Goal: Transaction & Acquisition: Purchase product/service

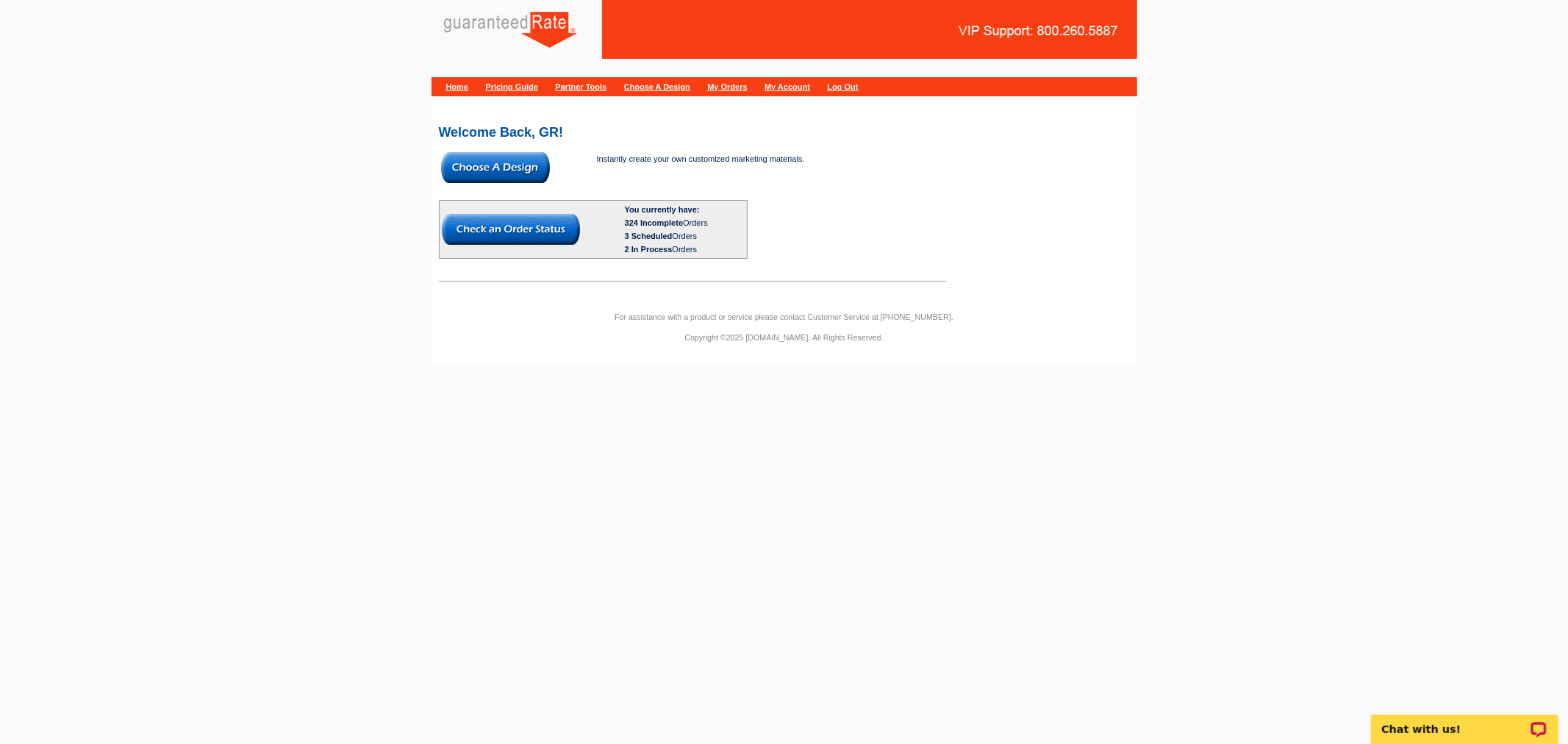
click at [502, 166] on img at bounding box center [495, 167] width 109 height 30
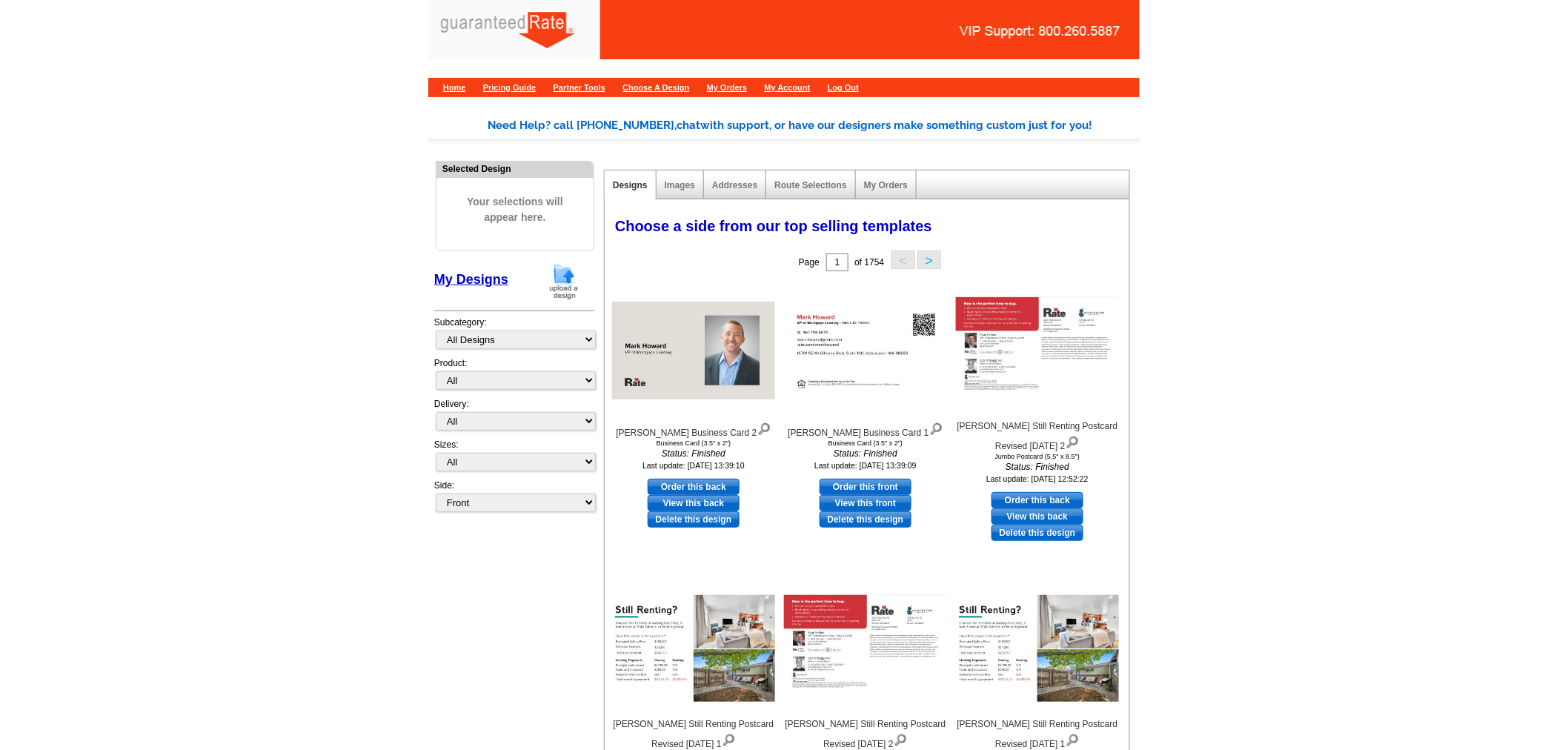
click at [563, 264] on img at bounding box center [563, 281] width 39 height 38
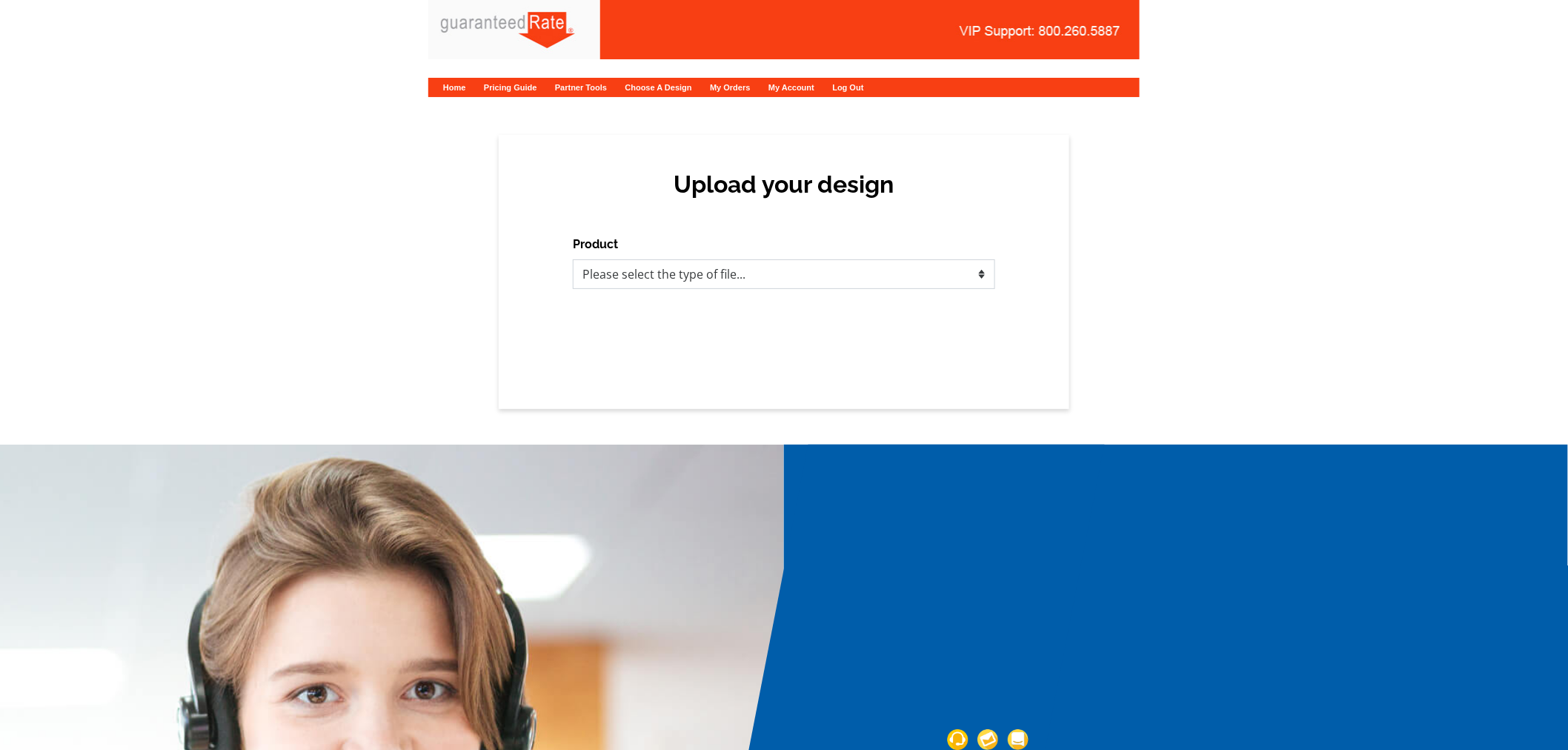
click at [830, 268] on select "Please select the type of file... Postcards Calendars Business Cards Letters an…" at bounding box center [784, 274] width 422 height 30
select select "1"
click at [573, 259] on select "Please select the type of file... Postcards Calendars Business Cards Letters an…" at bounding box center [784, 274] width 422 height 30
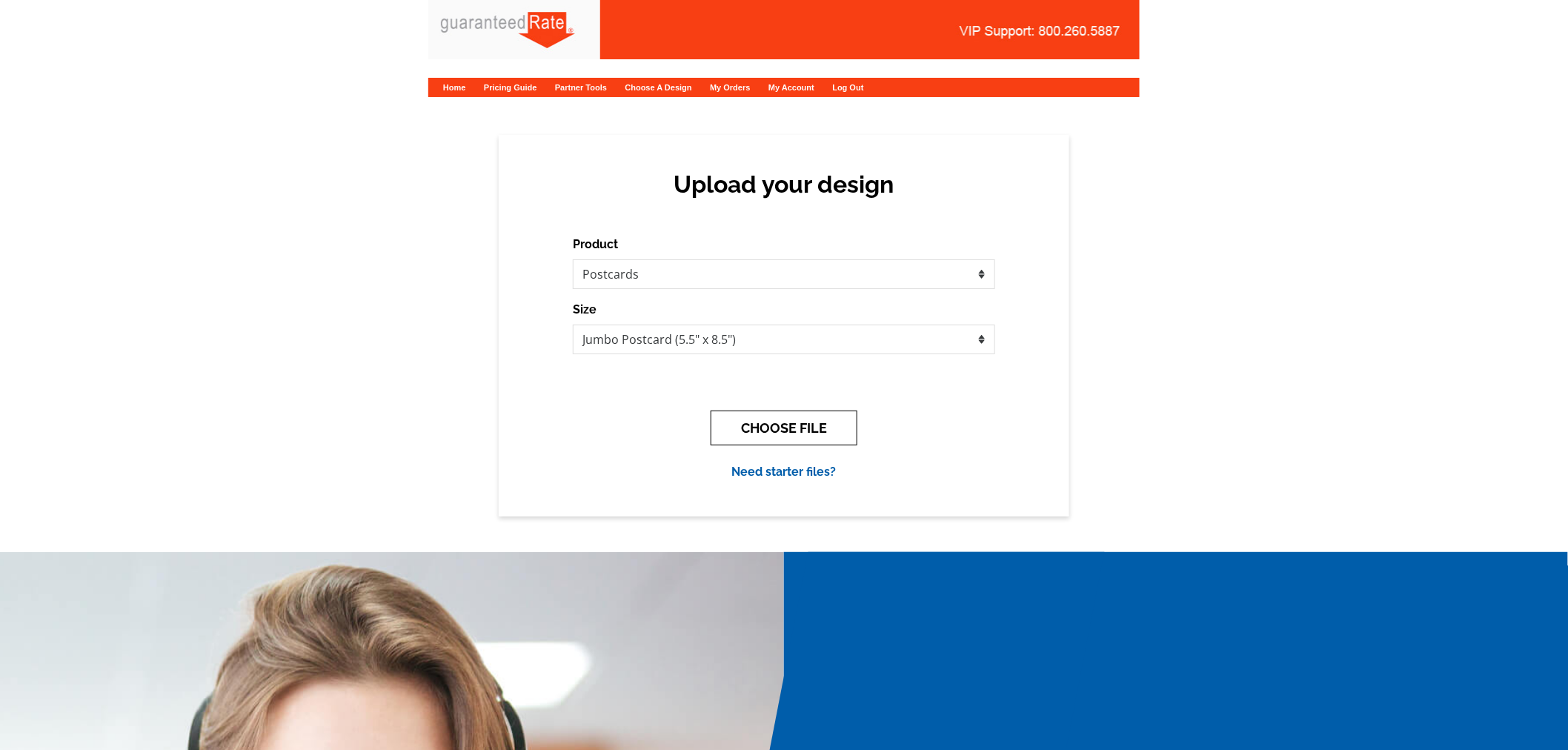
click at [800, 425] on button "CHOOSE FILE" at bounding box center [784, 427] width 146 height 35
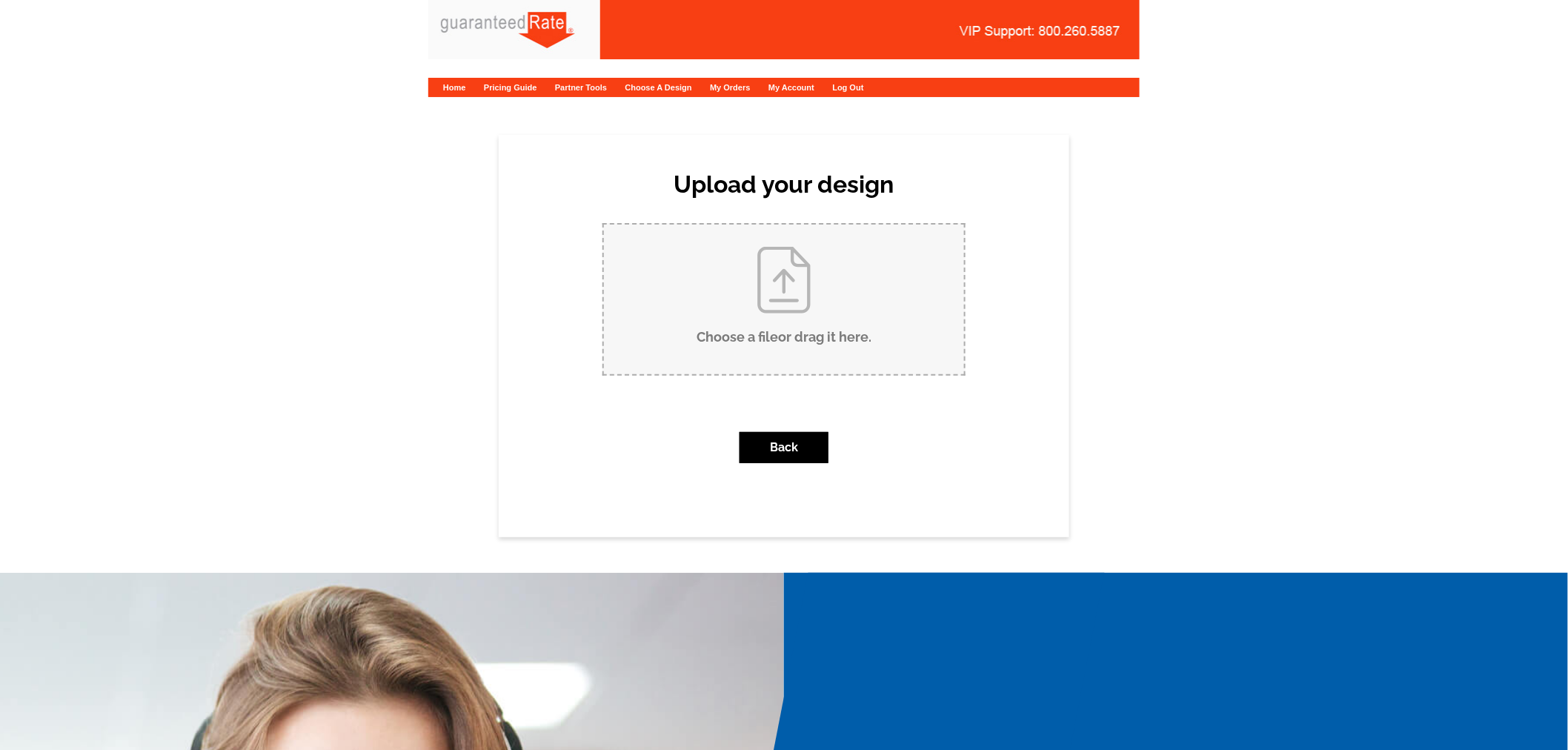
click at [787, 302] on input "Choose a file or drag it here ." at bounding box center [784, 299] width 360 height 149
type input "C:\fakepath\August 2025 Millburn Market Report Postcard.pdf"
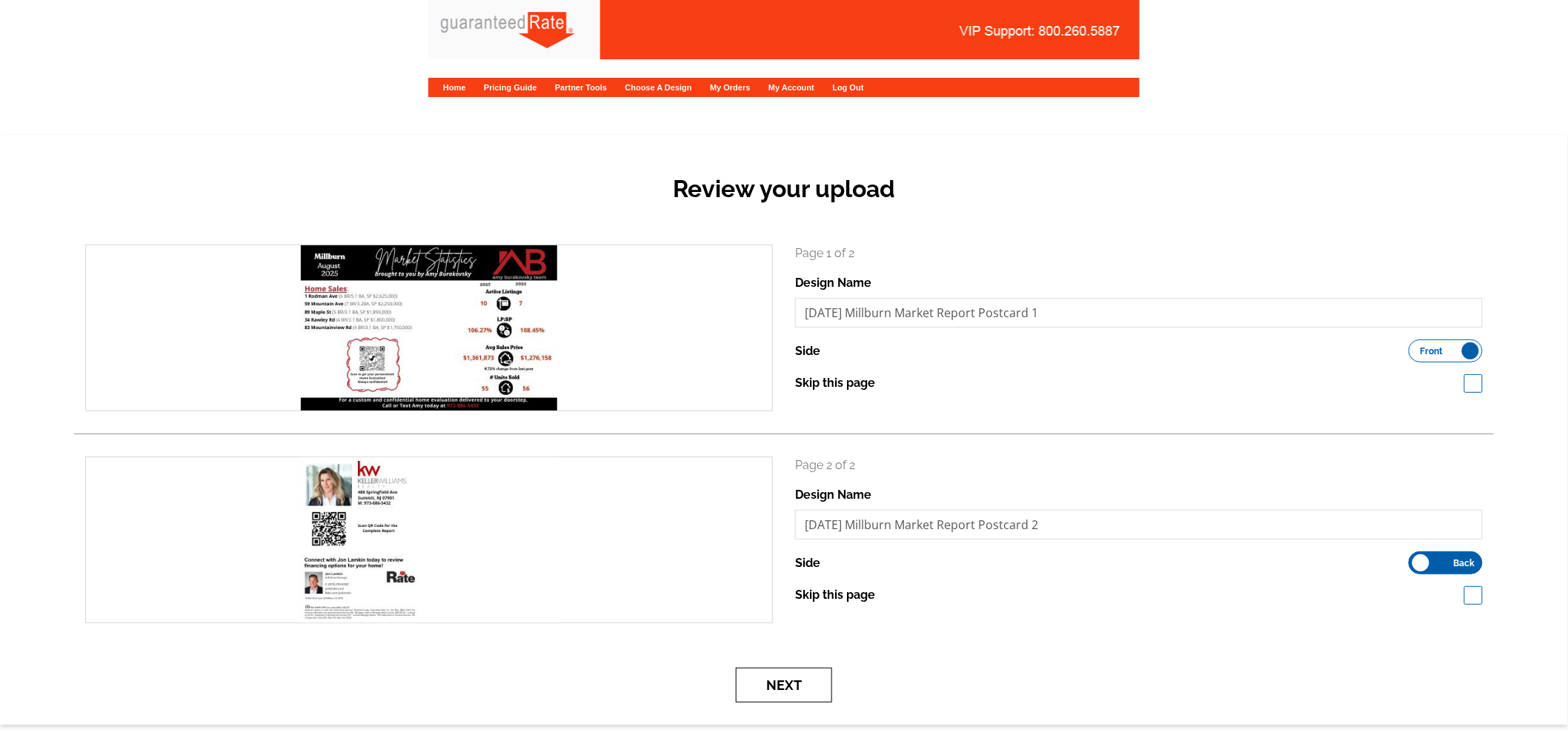
click at [795, 680] on button "Next" at bounding box center [784, 685] width 96 height 35
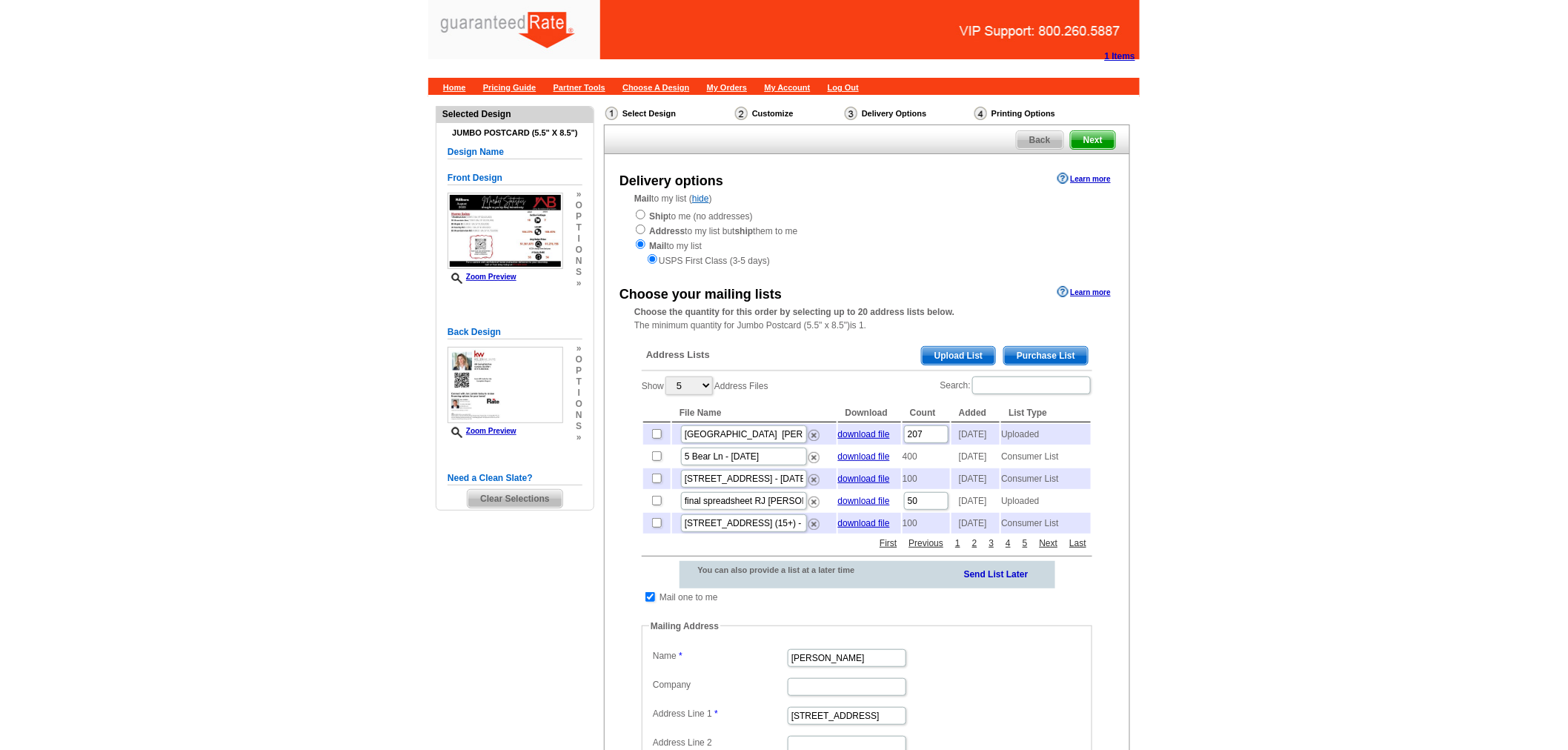
click at [960, 356] on span "Upload List" at bounding box center [959, 355] width 73 height 18
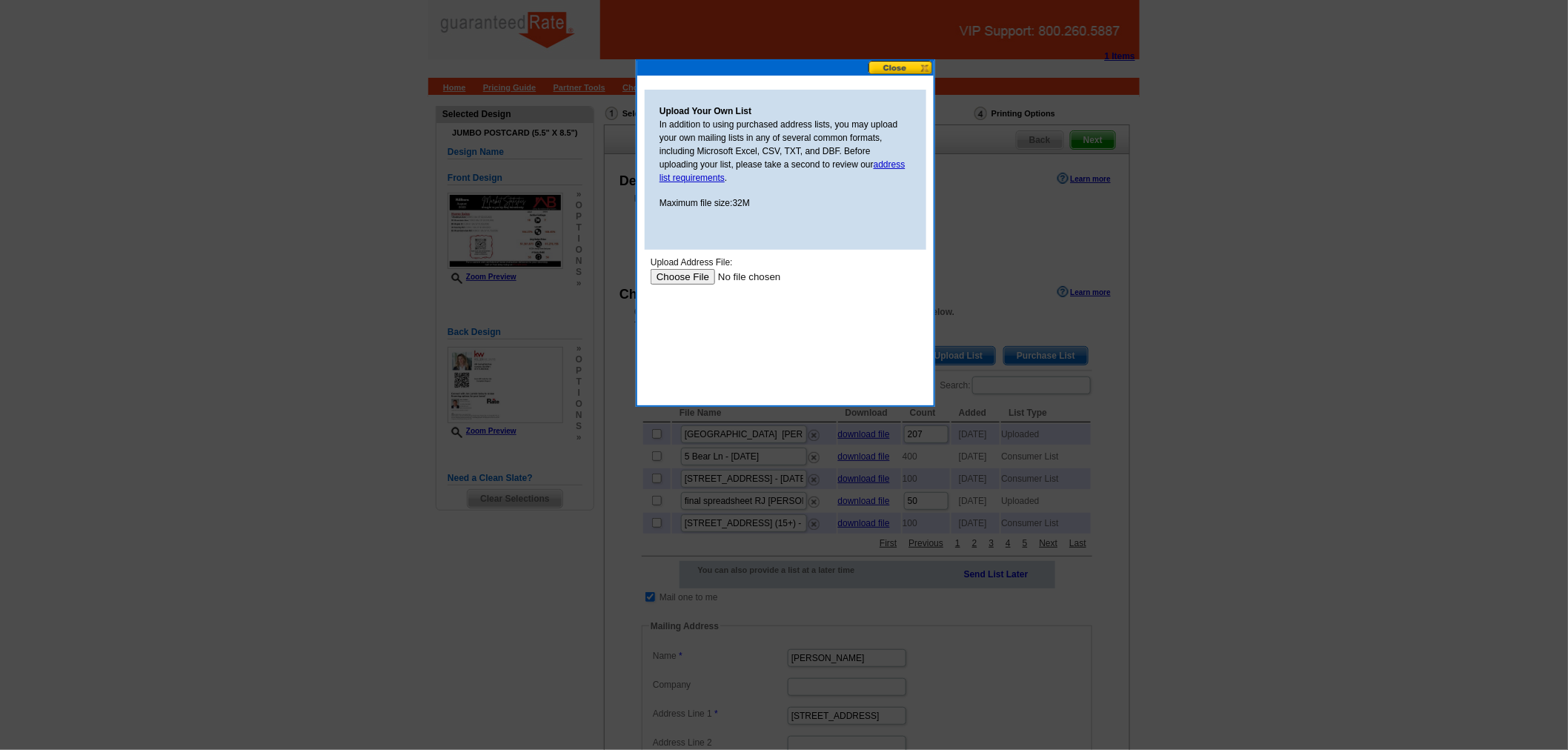
click at [695, 270] on input "file" at bounding box center [743, 276] width 187 height 16
type input "C:\fakepath\Millburn (9).xlsx"
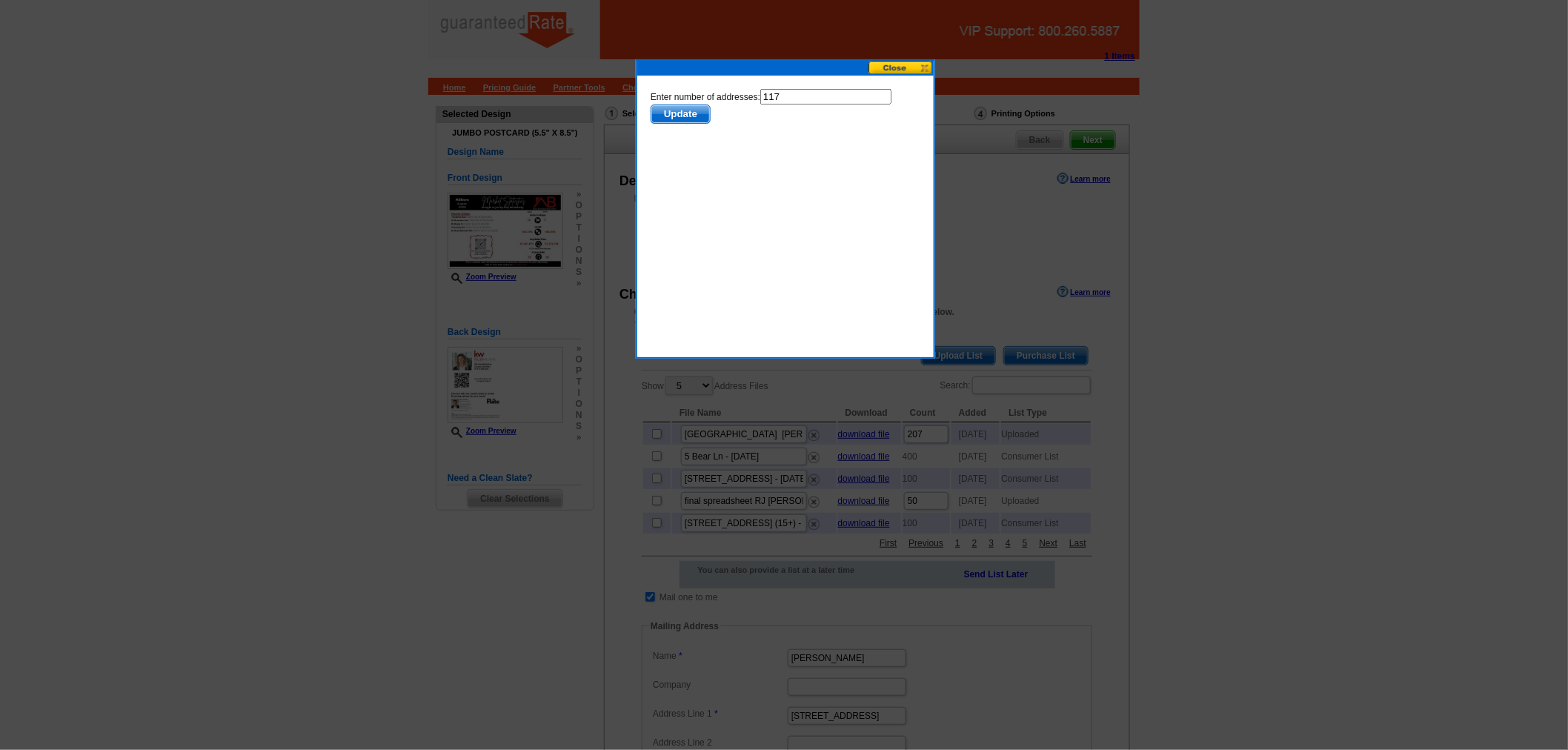
click at [689, 110] on span "Update" at bounding box center [679, 114] width 58 height 18
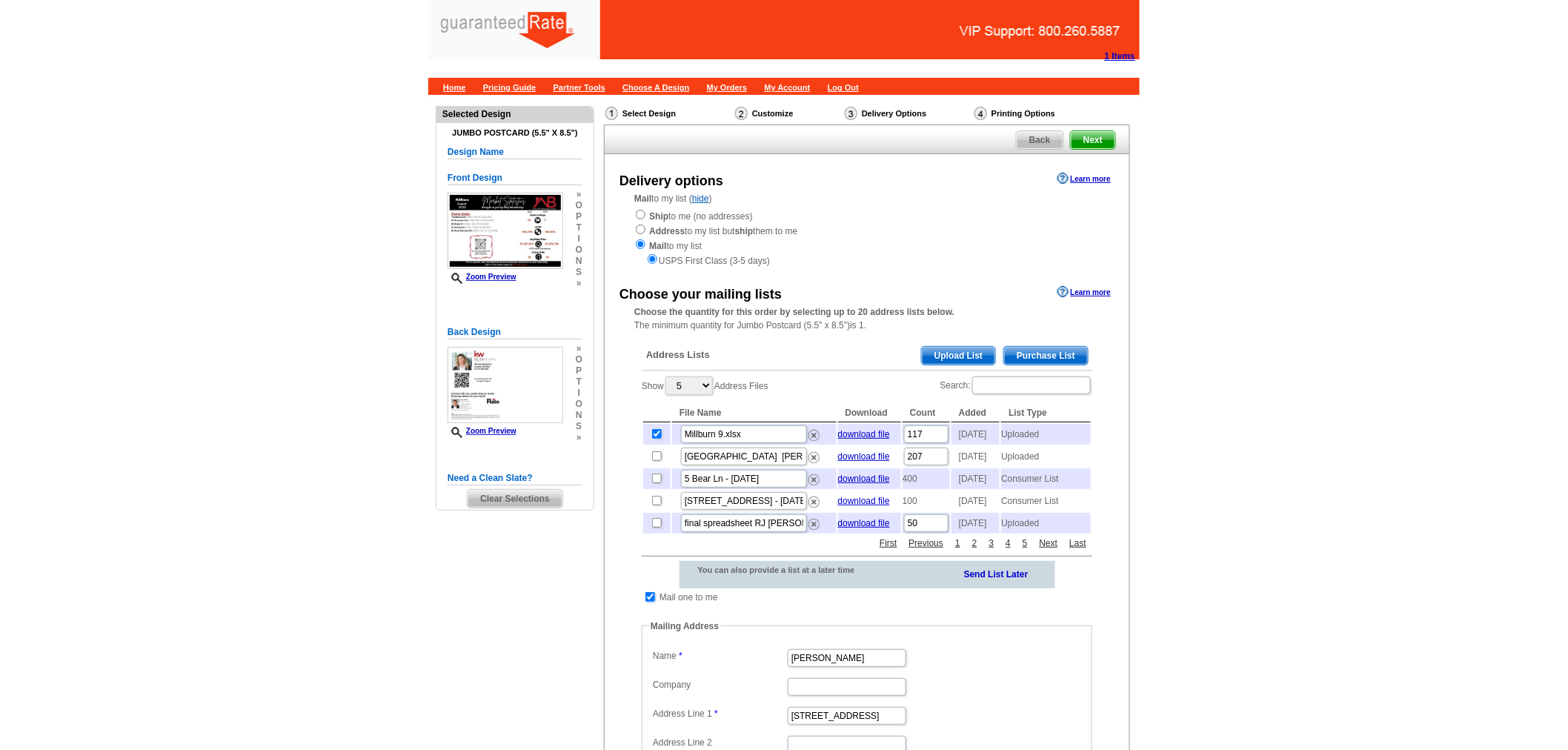
click at [647, 602] on input "checkbox" at bounding box center [650, 597] width 10 height 10
checkbox input "false"
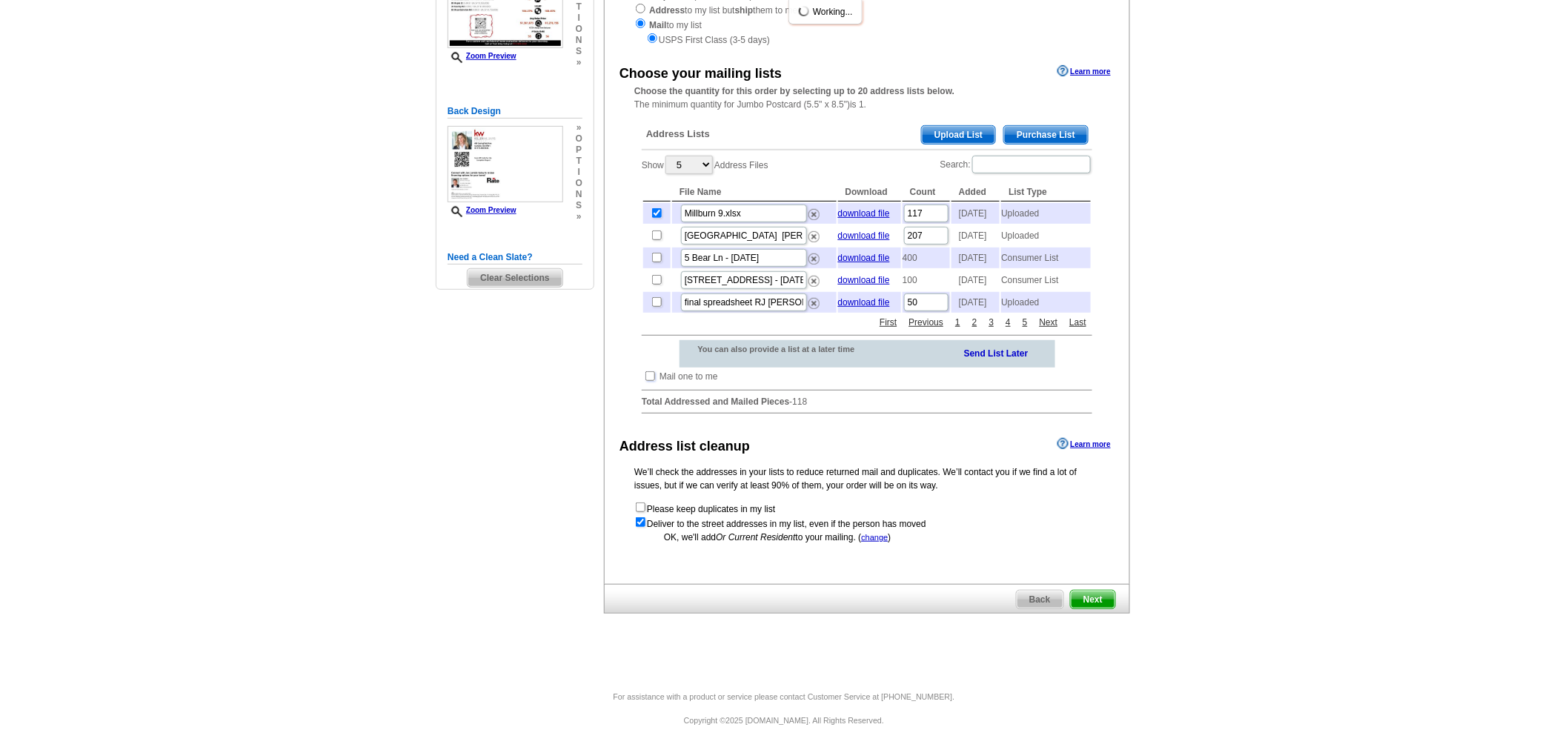
scroll to position [242, 0]
click at [1108, 601] on span "Next" at bounding box center [1092, 600] width 45 height 18
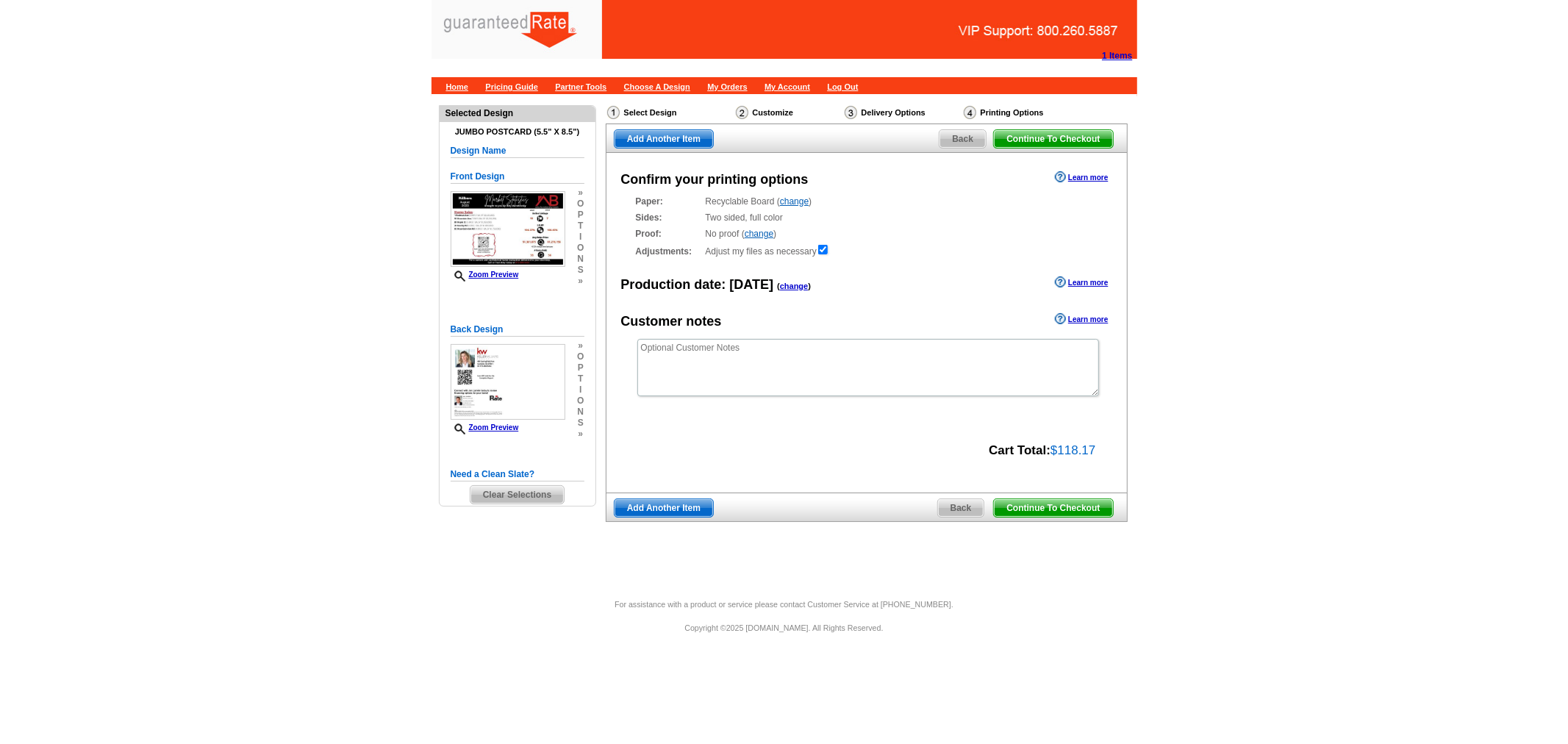
click at [1086, 504] on span "Continue To Checkout" at bounding box center [1053, 507] width 119 height 18
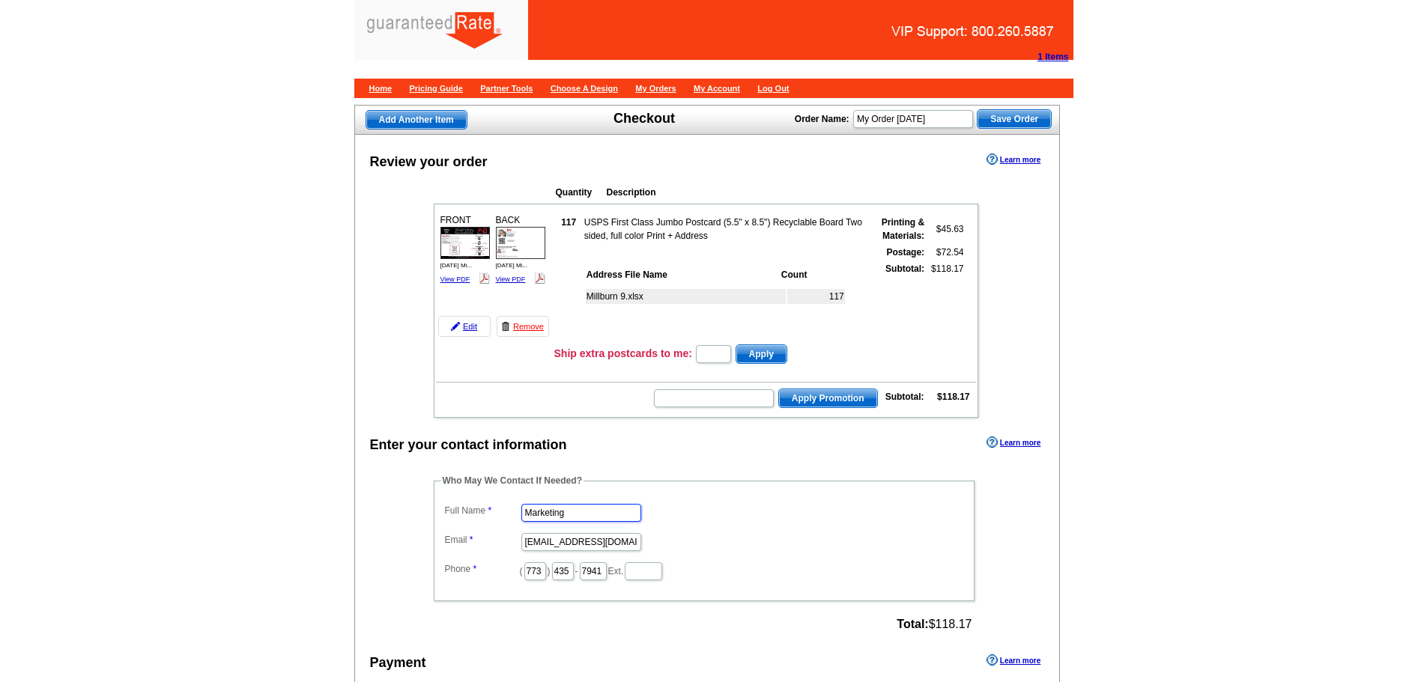
click at [580, 509] on input "Marketing" at bounding box center [581, 513] width 120 height 18
drag, startPoint x: 580, startPoint y: 509, endPoint x: 511, endPoint y: 497, distance: 69.9
click at [511, 497] on fieldset "Who May We Contact If Needed? Full Name Marketing Email marketing@guaranteedrat…" at bounding box center [704, 537] width 541 height 127
type input "[PERSON_NAME]"
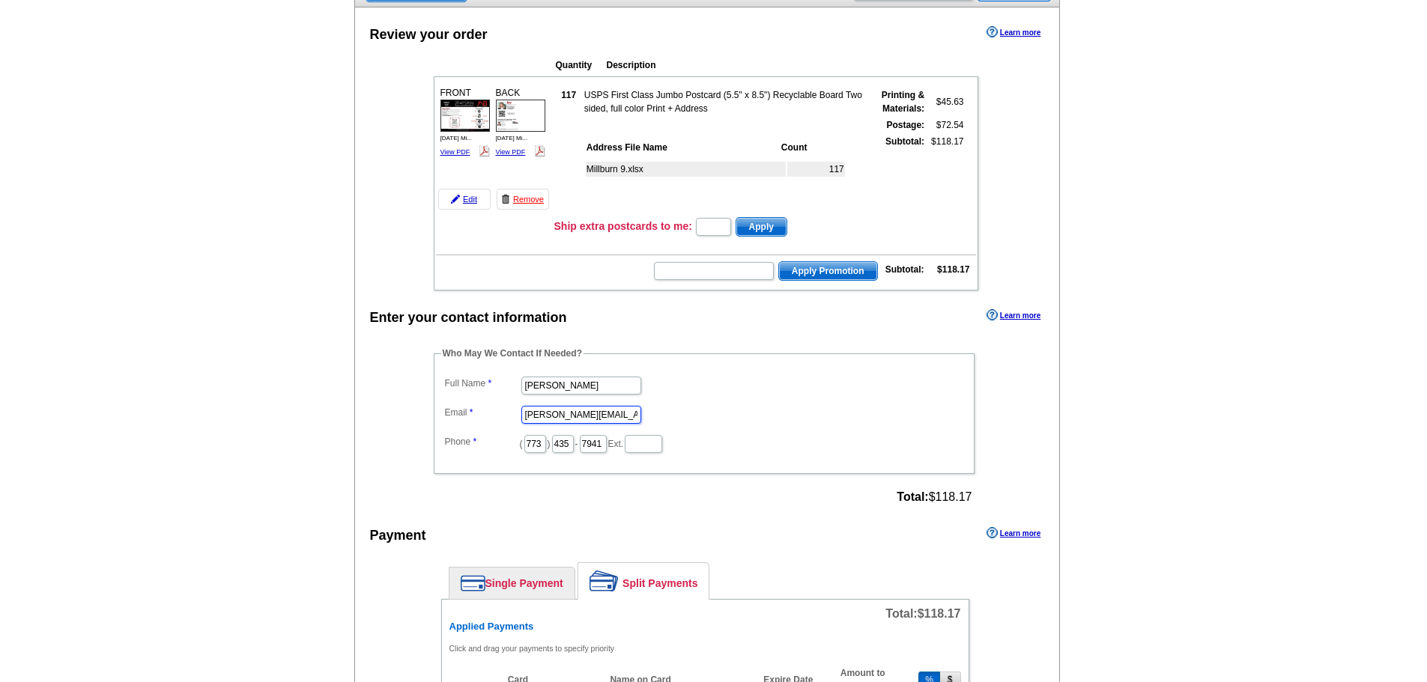
scroll to position [374, 0]
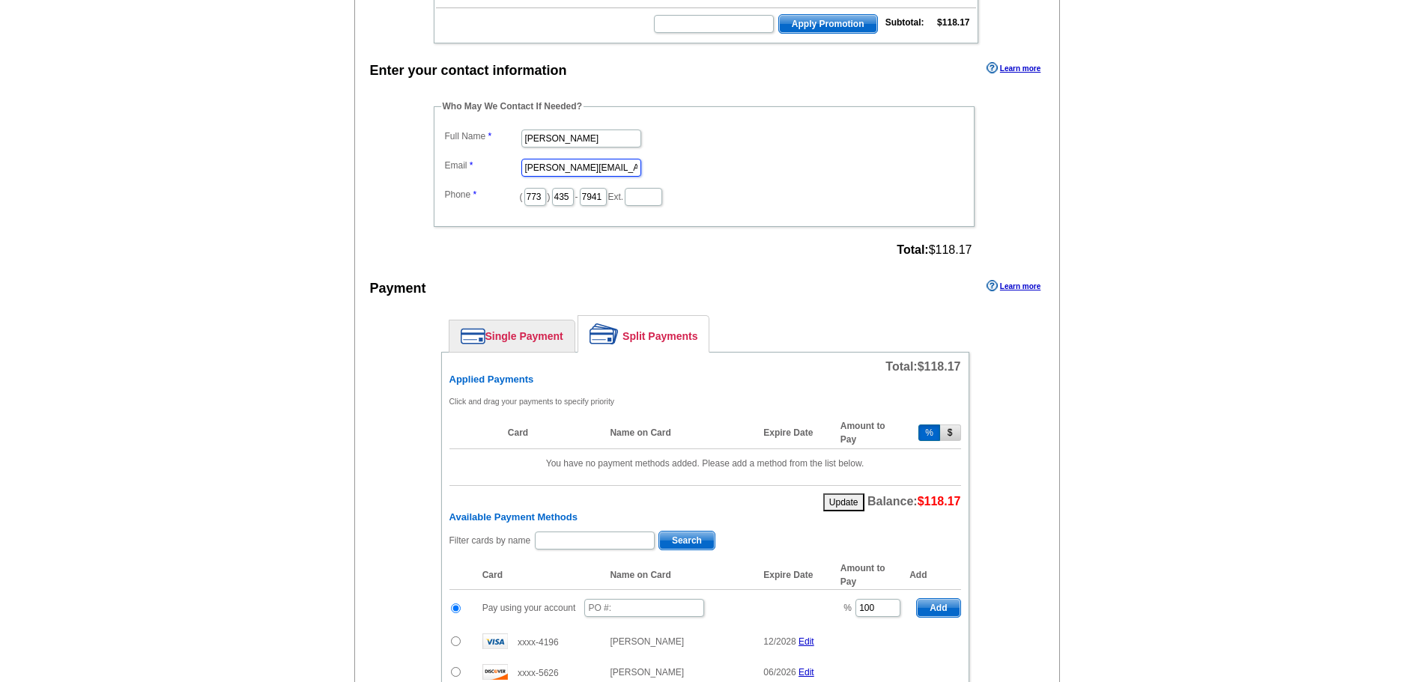
type input "[PERSON_NAME][EMAIL_ADDRESS][PERSON_NAME][DOMAIN_NAME]"
click at [625, 604] on input "text" at bounding box center [644, 608] width 120 height 18
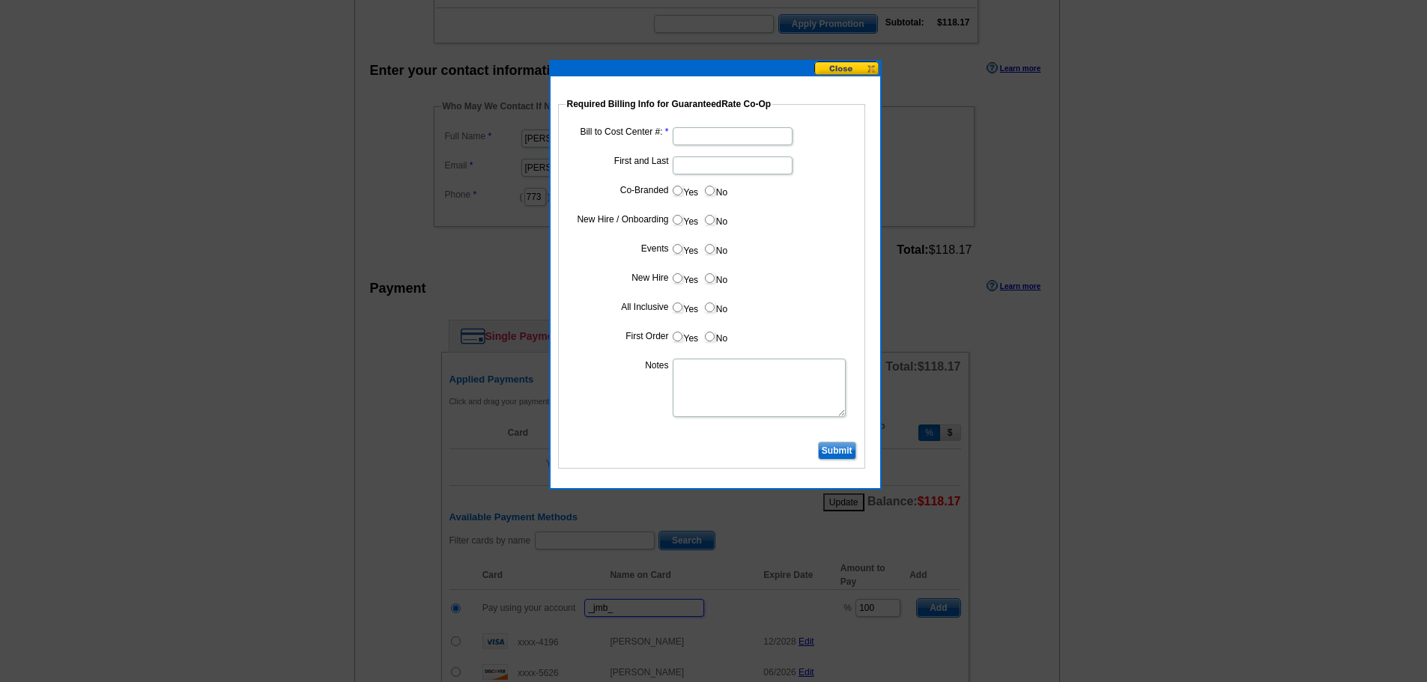
type input "_jmb_"
click at [689, 130] on input "Bill to Cost Center #:" at bounding box center [732, 136] width 120 height 18
type input "1857"
click at [723, 160] on input "First and Last" at bounding box center [732, 166] width 120 height 18
type input "Jon Lamkin"
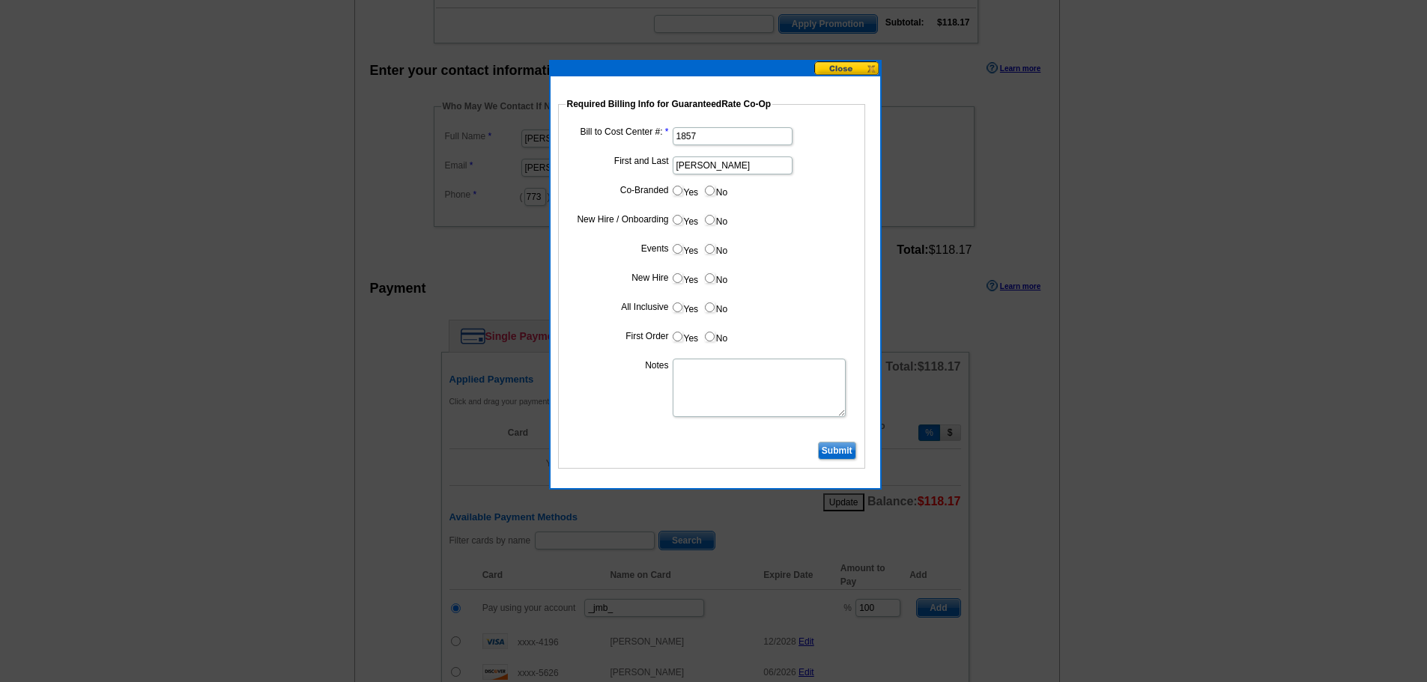
click at [677, 189] on input "Yes" at bounding box center [677, 191] width 10 height 10
radio input "true"
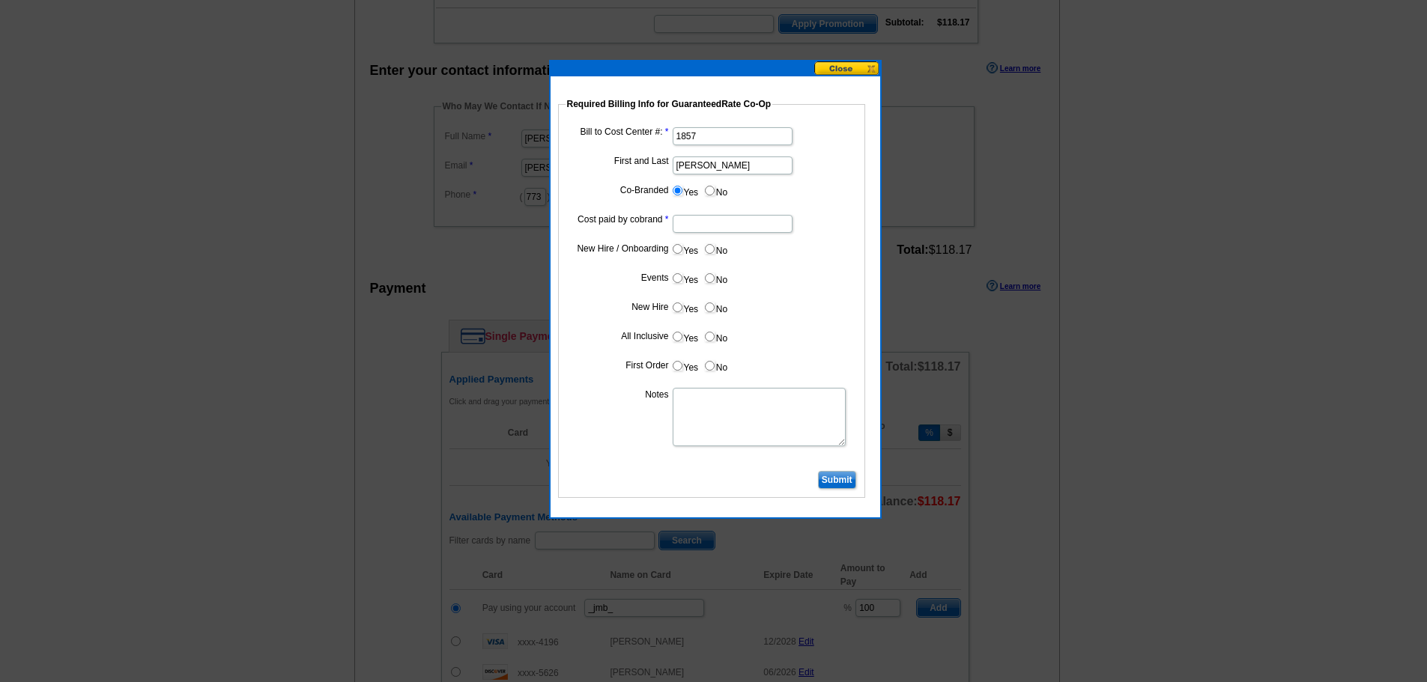
drag, startPoint x: 709, startPoint y: 220, endPoint x: 714, endPoint y: 227, distance: 8.5
click at [709, 220] on input "Cost paid by cobrand" at bounding box center [732, 224] width 120 height 18
type input "50%"
click at [717, 251] on label "No" at bounding box center [715, 248] width 24 height 17
click at [714, 251] on input "No" at bounding box center [710, 249] width 10 height 10
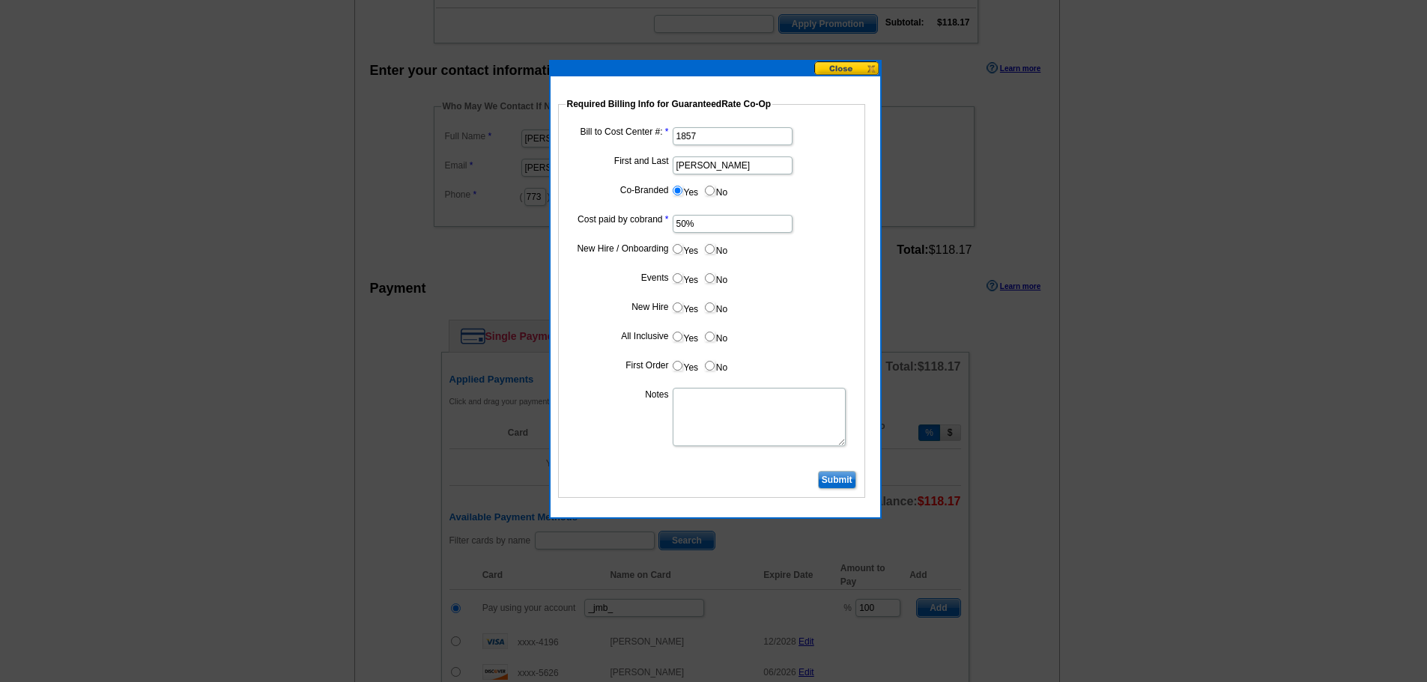
radio input "true"
click at [714, 276] on label "No" at bounding box center [715, 278] width 24 height 17
click at [714, 276] on input "No" at bounding box center [710, 278] width 10 height 10
radio input "true"
click at [709, 310] on input "No" at bounding box center [710, 308] width 10 height 10
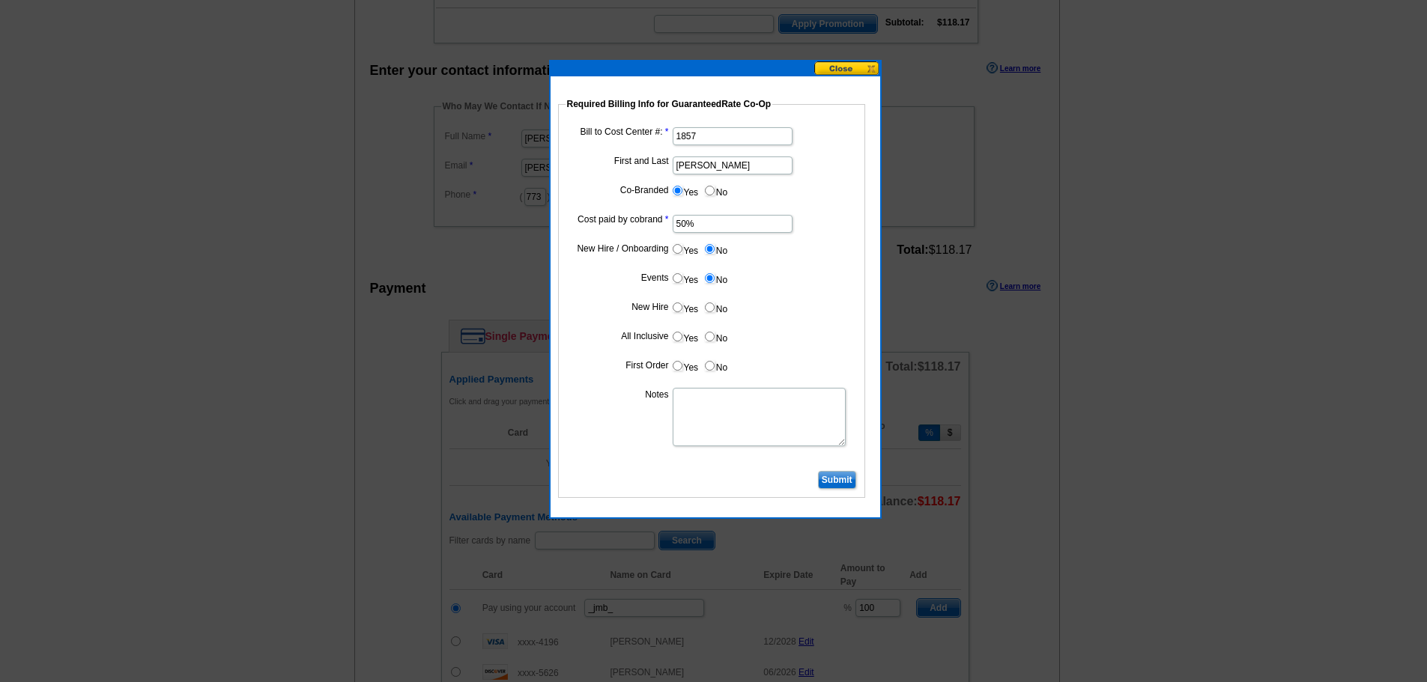
radio input "true"
click at [709, 330] on label "No" at bounding box center [715, 336] width 24 height 17
click at [709, 332] on input "No" at bounding box center [710, 337] width 10 height 10
radio input "true"
click at [710, 369] on input "No" at bounding box center [710, 366] width 10 height 10
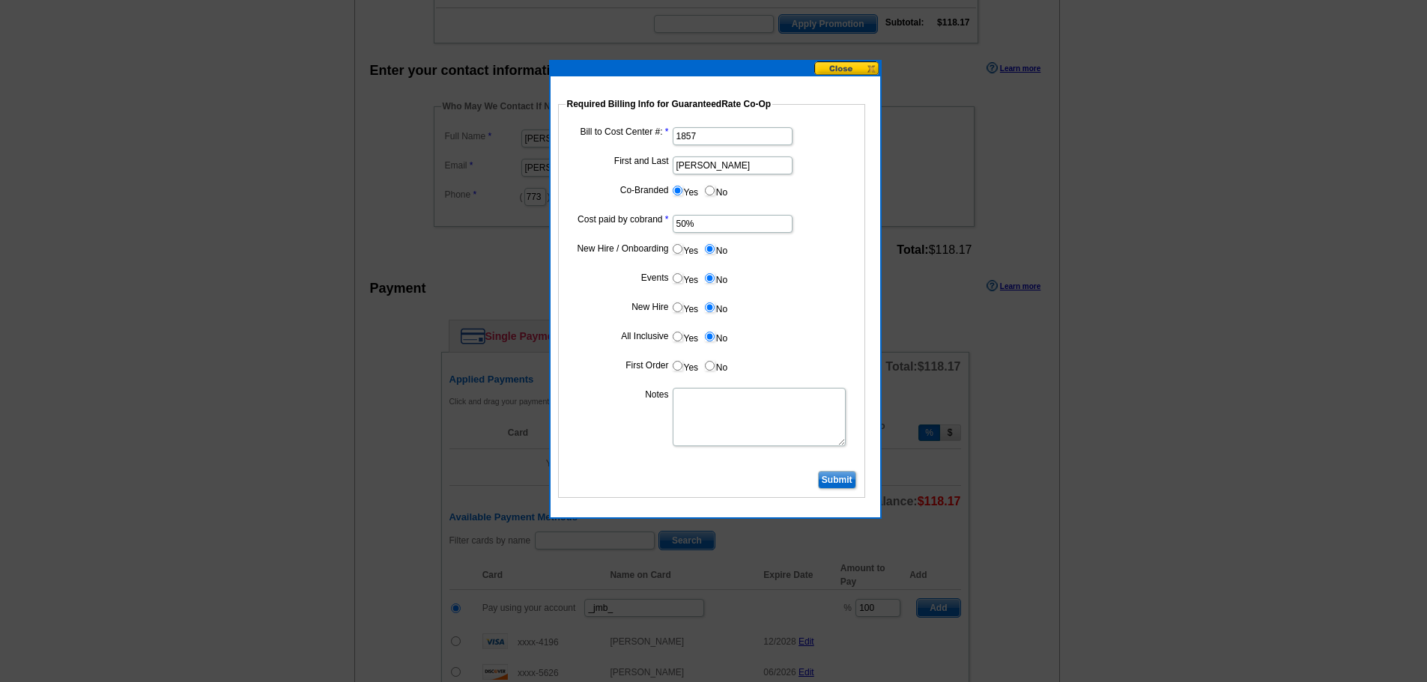
radio input "true"
click at [832, 483] on input "Submit" at bounding box center [837, 480] width 38 height 18
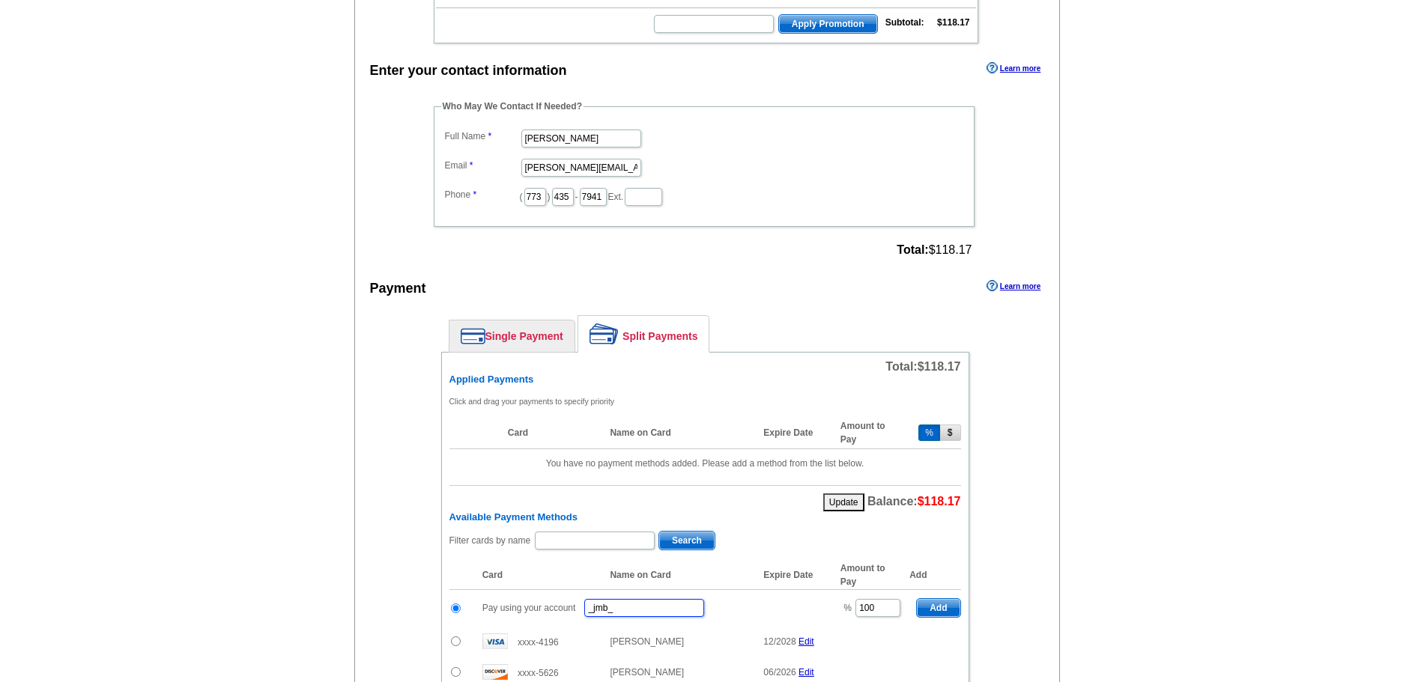
click at [588, 610] on input "_jmb_" at bounding box center [644, 608] width 120 height 18
click at [680, 606] on input "09162025_437_jmb_" at bounding box center [644, 608] width 120 height 18
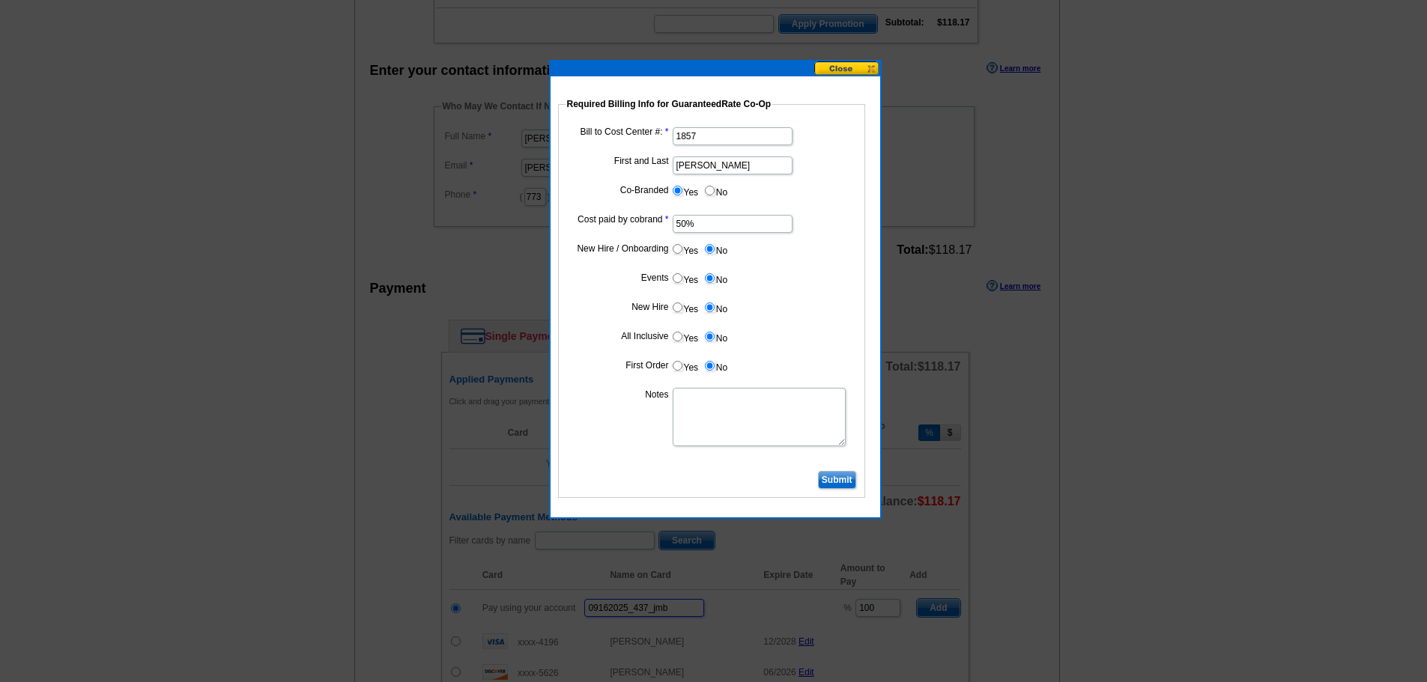
type input "09162025_437_jmb"
click at [841, 472] on input "Submit" at bounding box center [837, 480] width 38 height 18
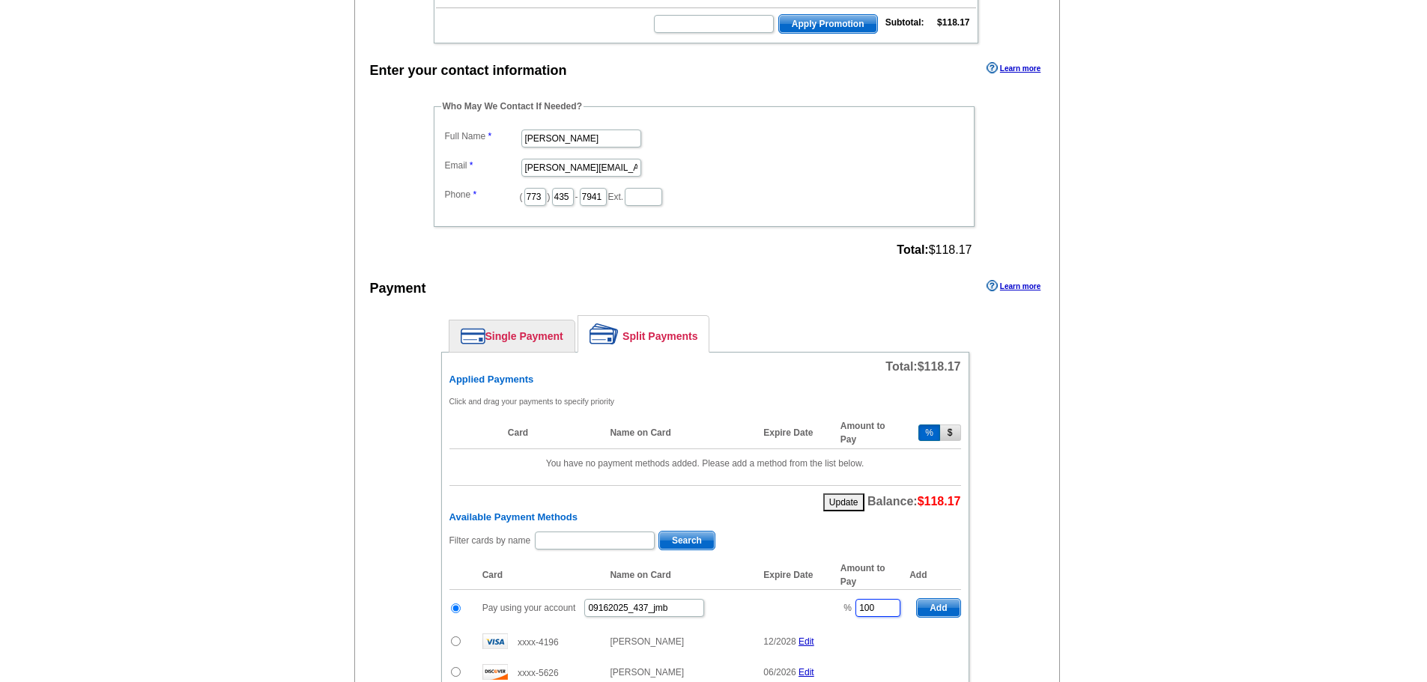
drag, startPoint x: 879, startPoint y: 604, endPoint x: 844, endPoint y: 599, distance: 35.6
click at [844, 599] on td "% 100" at bounding box center [871, 608] width 76 height 37
drag, startPoint x: 932, startPoint y: 610, endPoint x: 964, endPoint y: 607, distance: 32.3
click at [932, 610] on span "Add" at bounding box center [938, 608] width 43 height 18
type input "100"
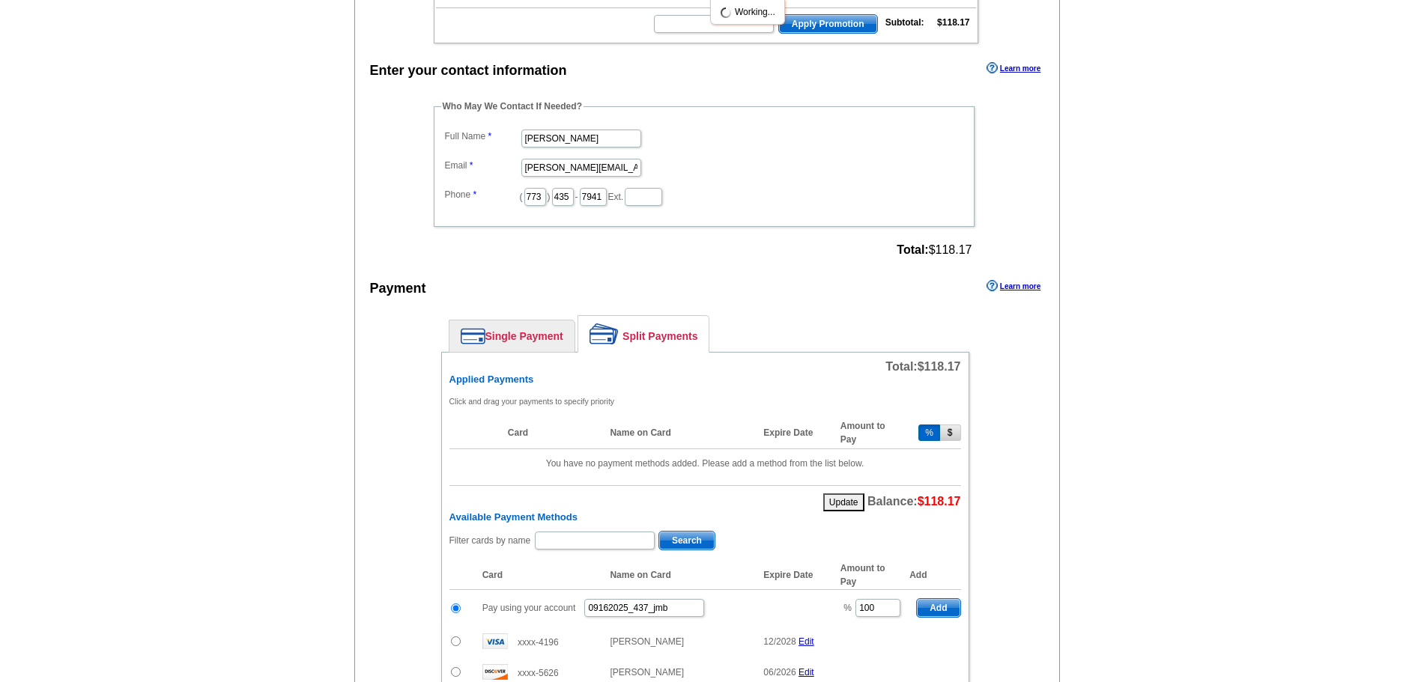
radio input "false"
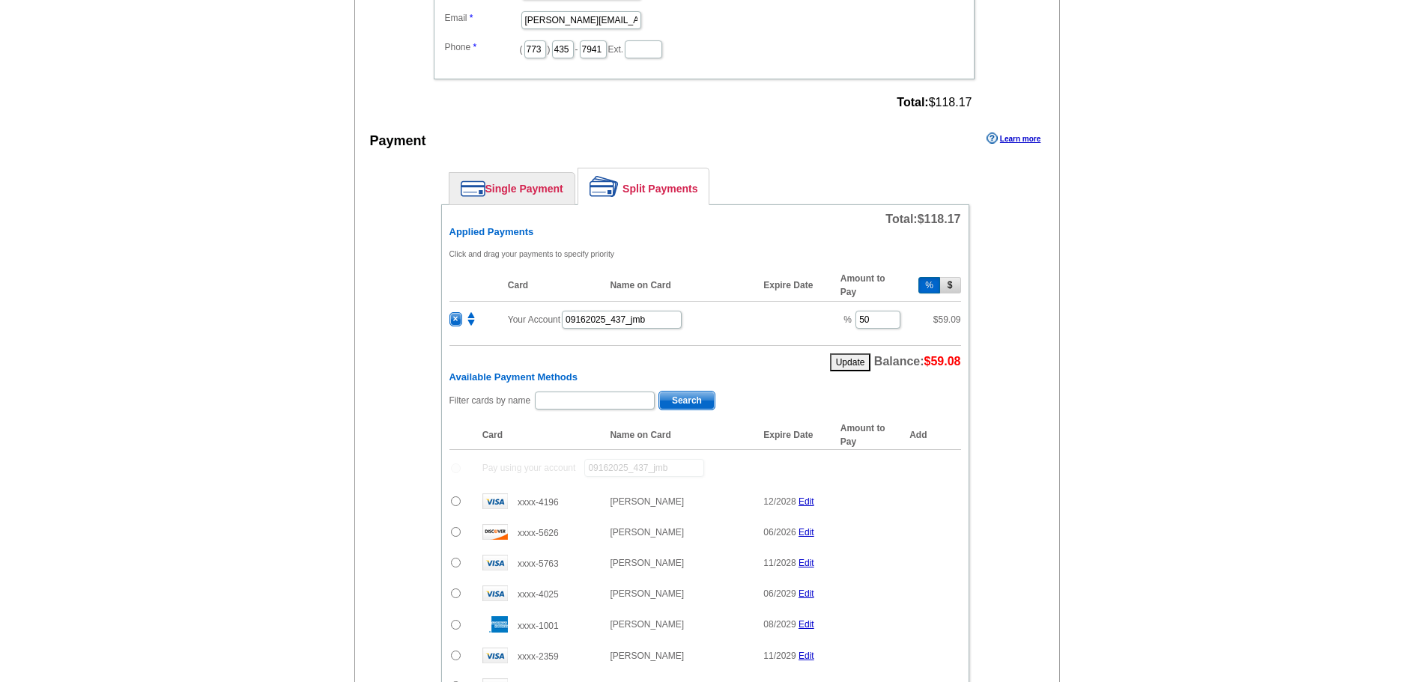
scroll to position [674, 0]
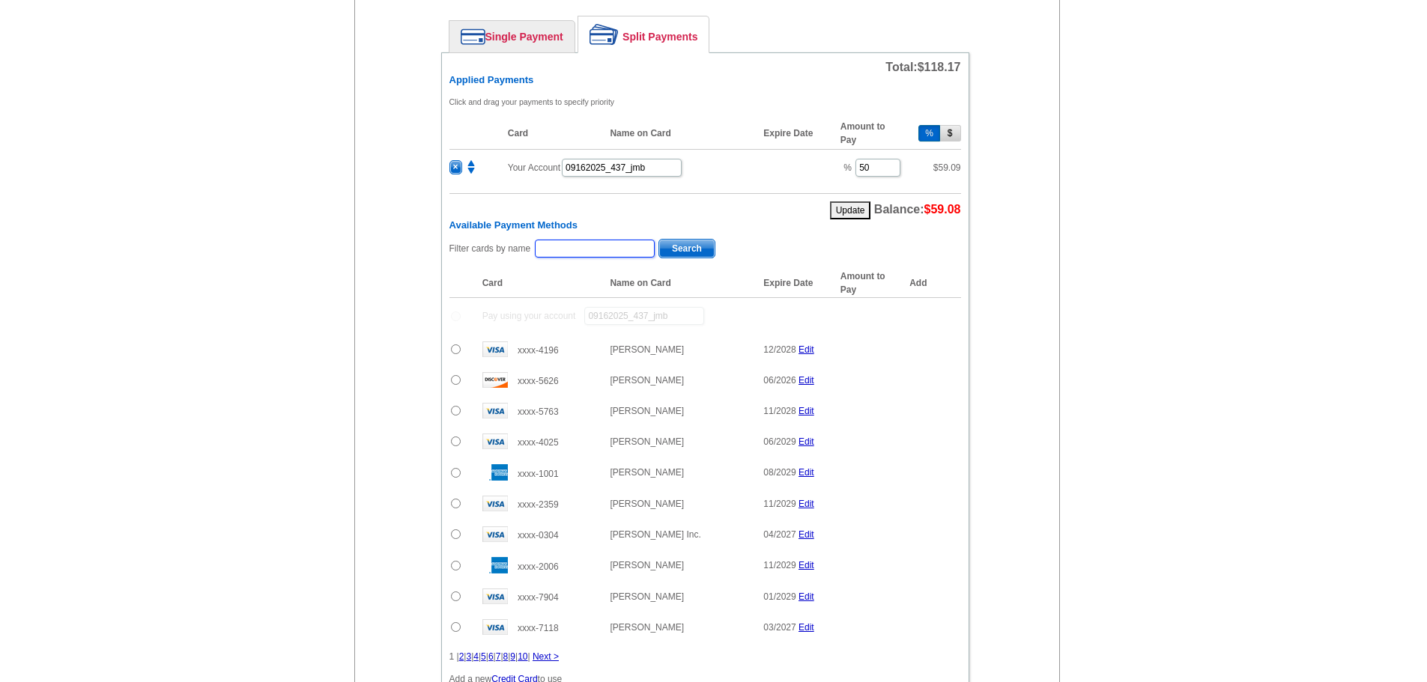
click at [580, 252] on input "text" at bounding box center [595, 249] width 120 height 18
type input "Amy B"
click at [686, 249] on span "Search" at bounding box center [686, 249] width 55 height 18
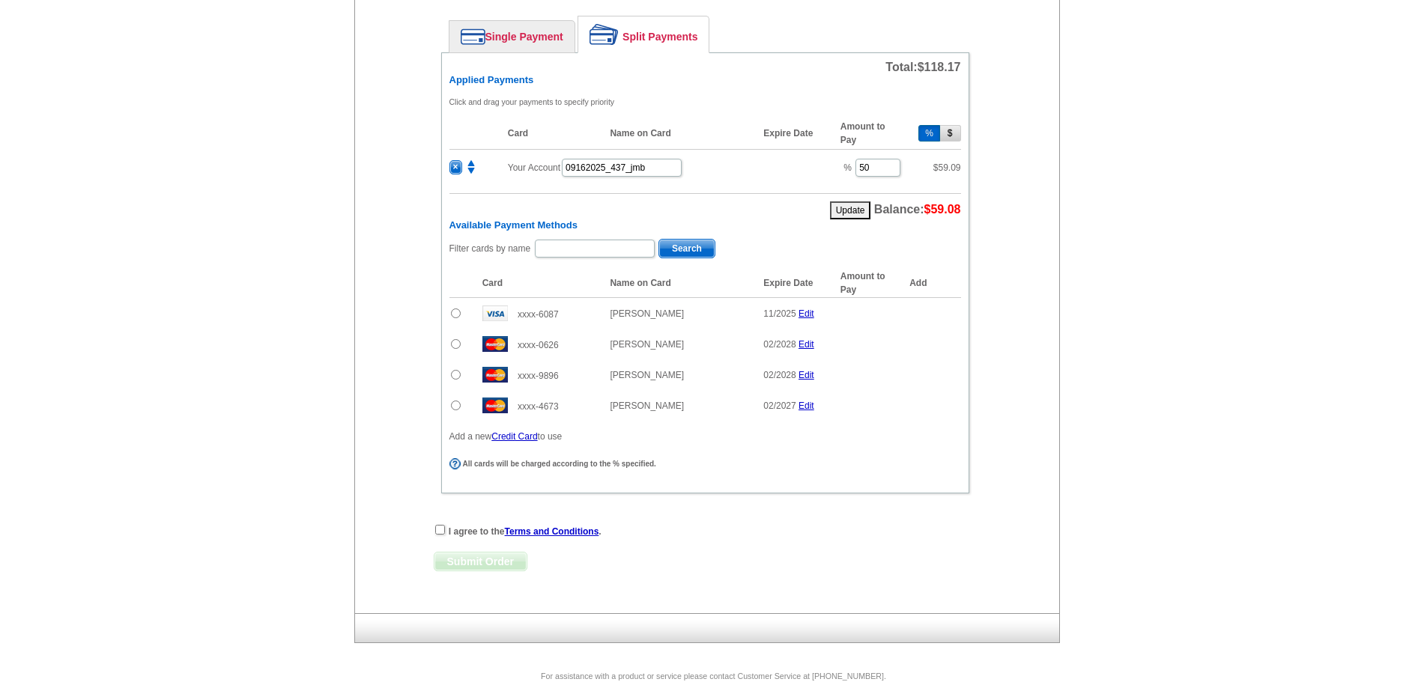
click at [455, 342] on input "radio" at bounding box center [456, 344] width 10 height 10
click at [934, 348] on span "Add" at bounding box center [938, 347] width 43 height 18
radio input "false"
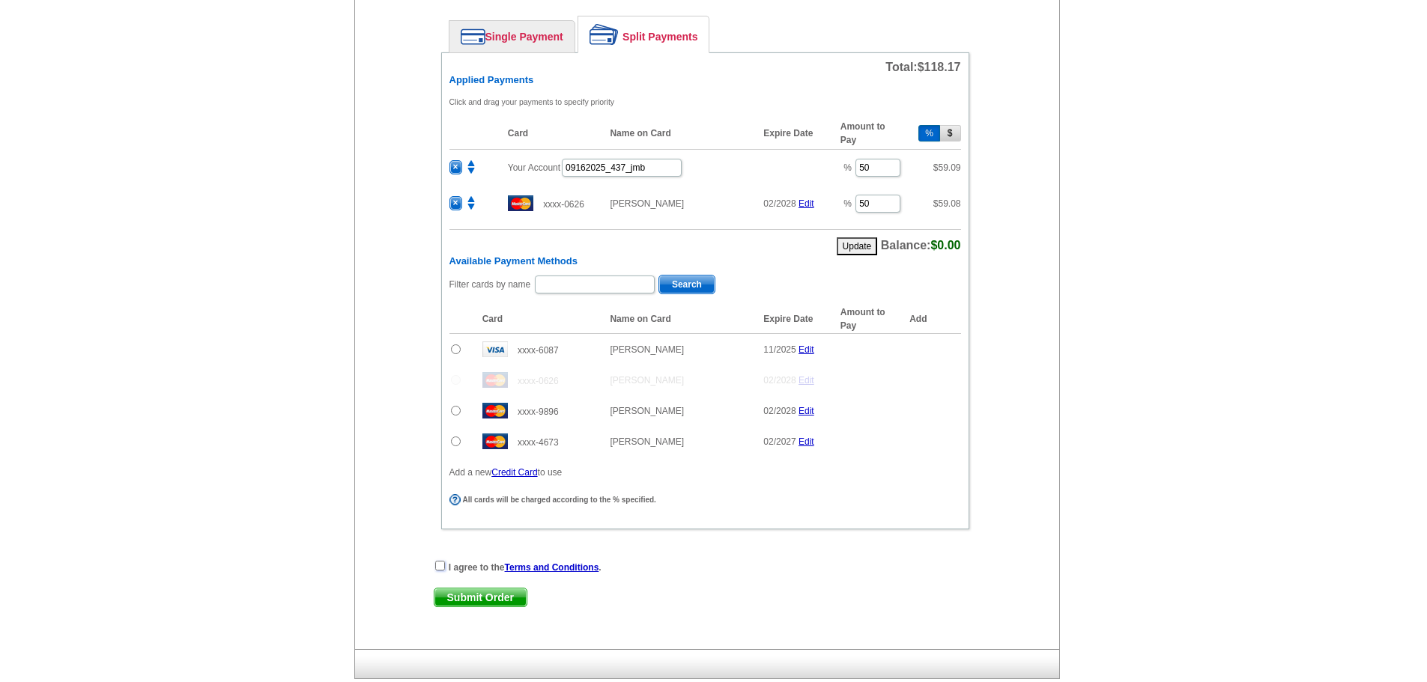
click at [435, 563] on input "checkbox" at bounding box center [440, 566] width 10 height 10
checkbox input "true"
click at [485, 599] on span "Submit Order" at bounding box center [480, 598] width 92 height 18
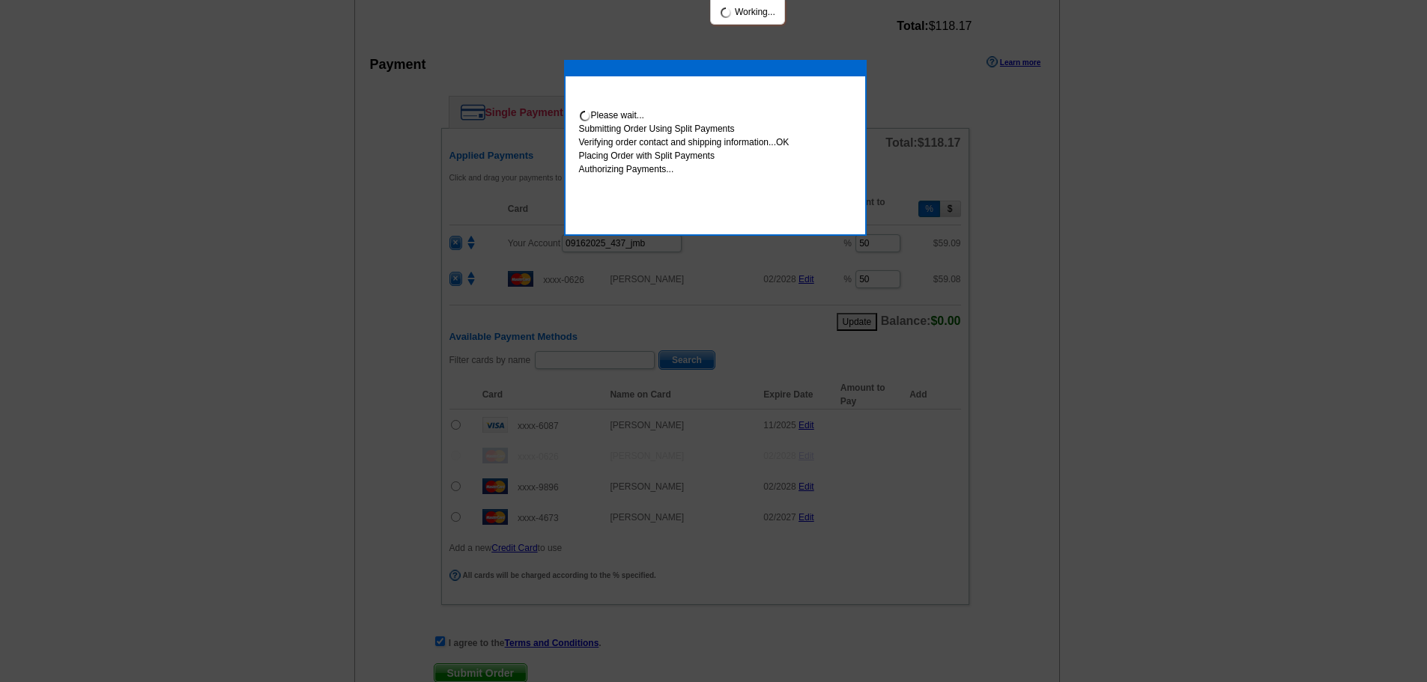
scroll to position [750, 0]
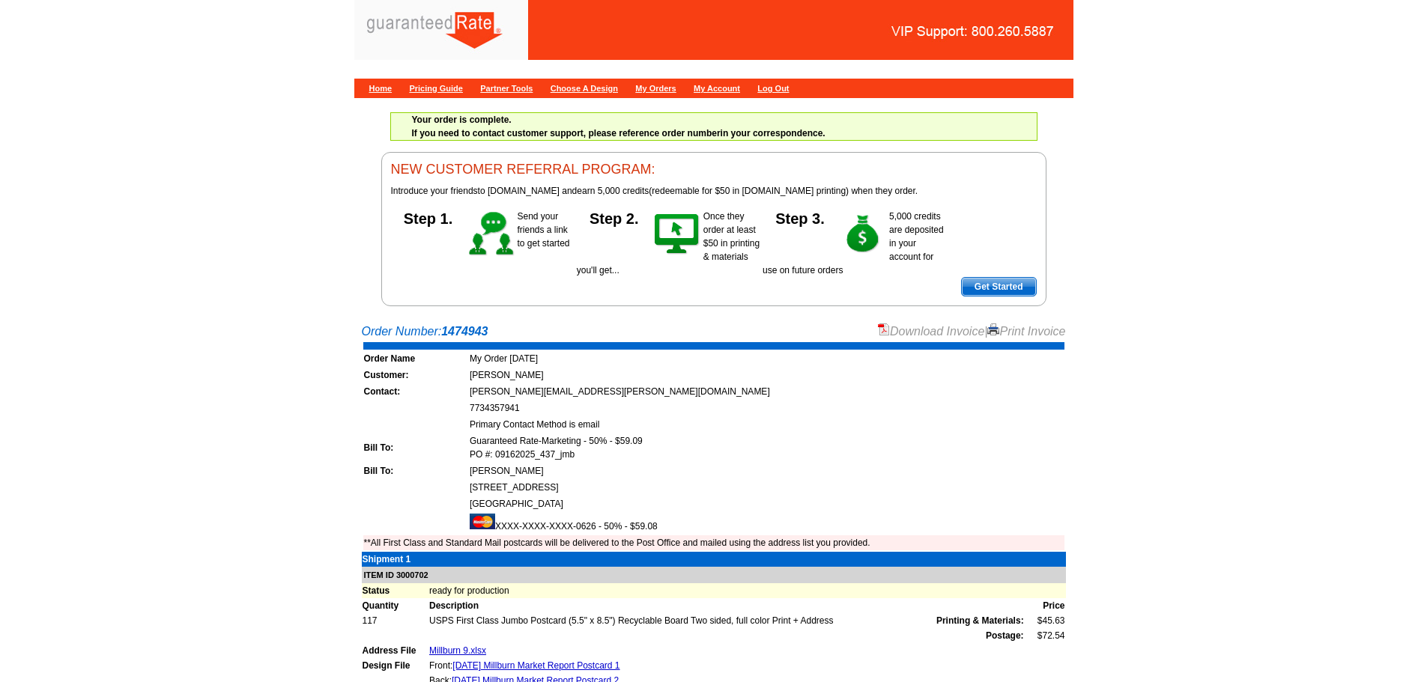
click at [903, 335] on link "Download Invoice" at bounding box center [931, 331] width 106 height 13
